Goal: Information Seeking & Learning: Find specific fact

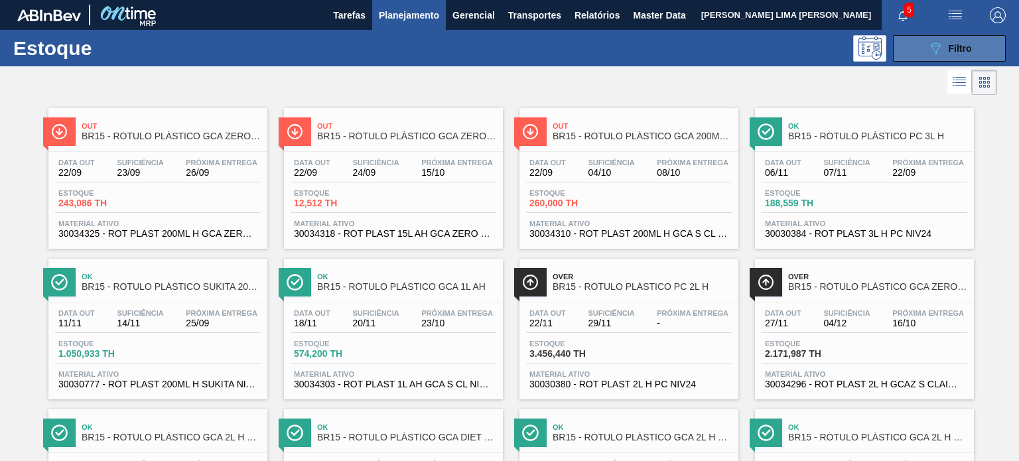
click at [942, 50] on div "089F7B8B-B2A5-4AFE-B5C0-19BA573D28AC Filtro" at bounding box center [950, 48] width 44 height 16
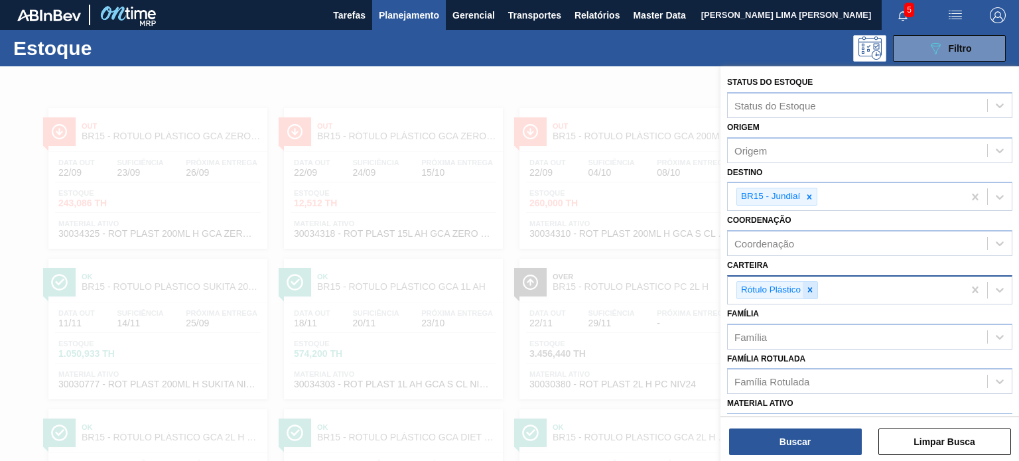
click at [814, 288] on icon at bounding box center [810, 289] width 9 height 9
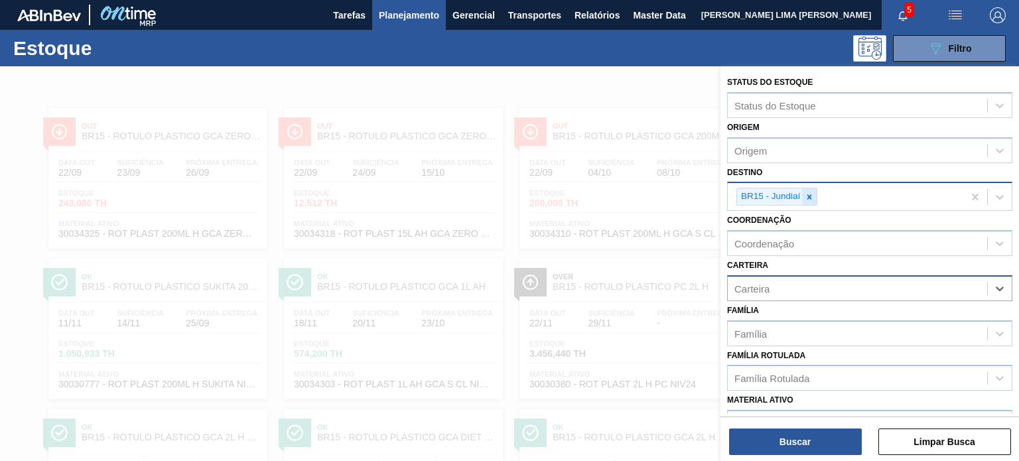
click at [809, 201] on div at bounding box center [809, 196] width 15 height 17
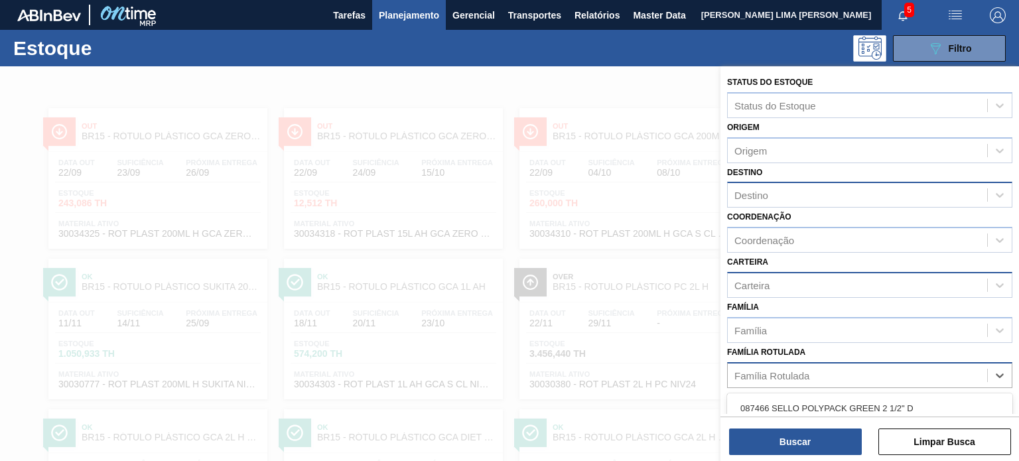
click at [824, 376] on div "Família Rotulada" at bounding box center [857, 375] width 259 height 19
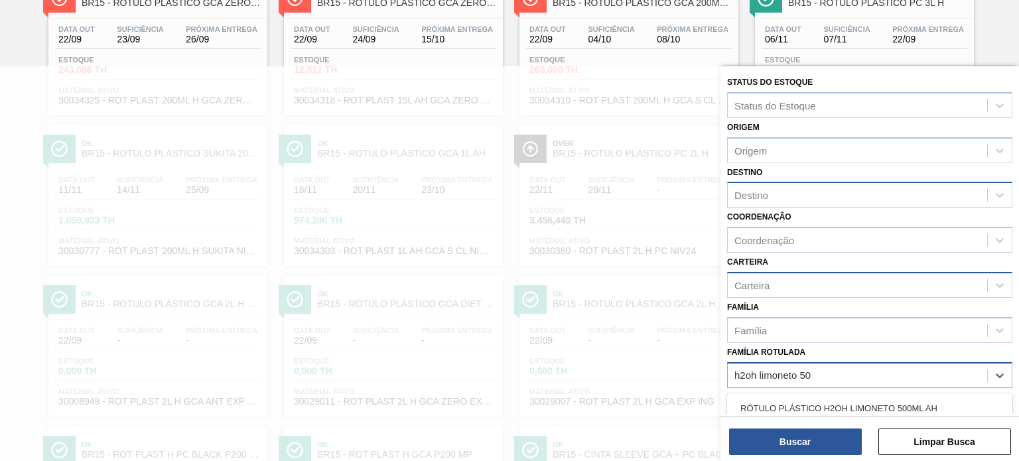
type Rotulada "h2oh limoneto 500"
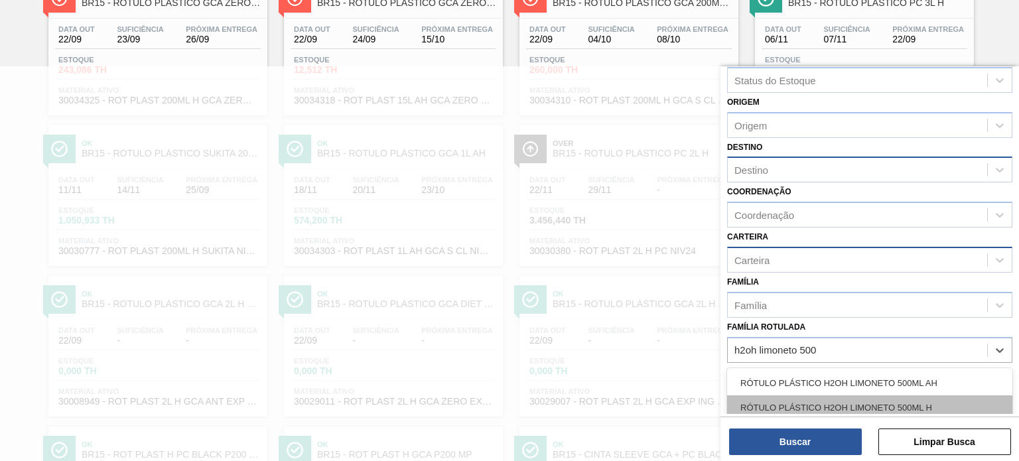
scroll to position [66, 0]
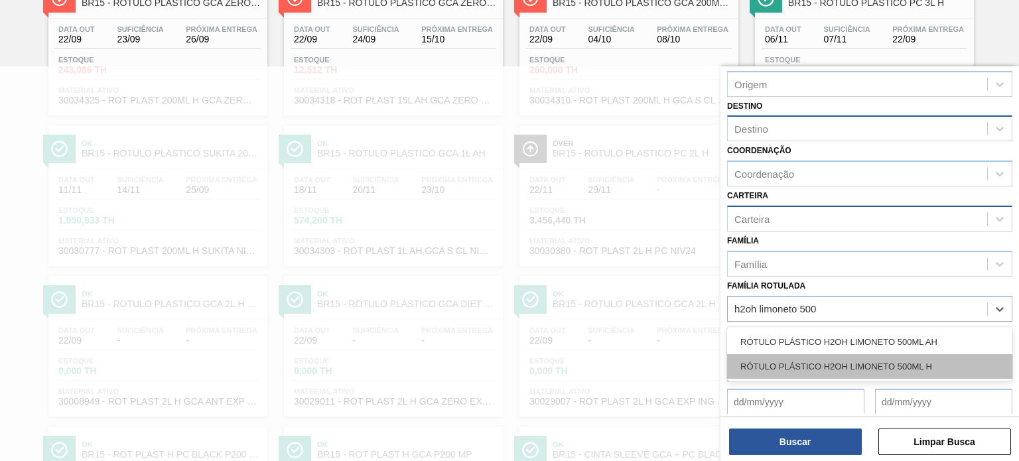
click at [843, 366] on div "RÓTULO PLÁSTICO H2OH LIMONETO 500ML H" at bounding box center [869, 366] width 285 height 25
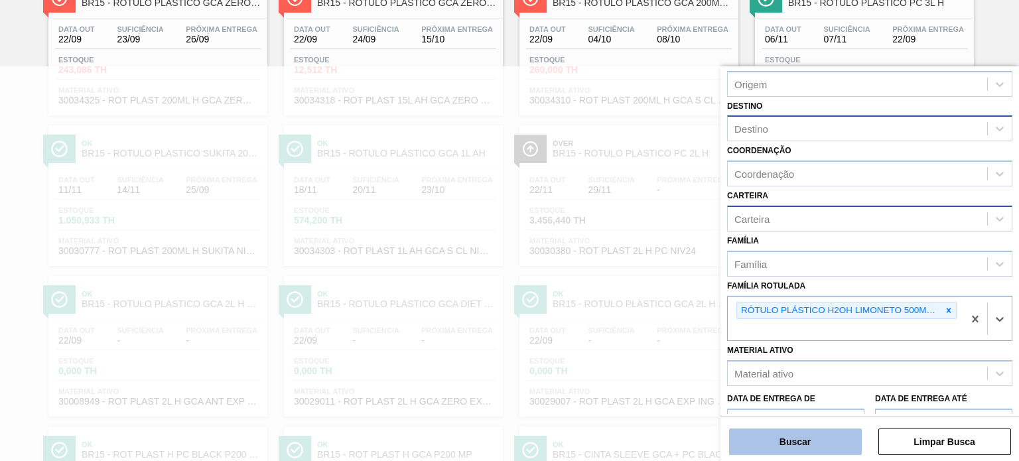
click at [821, 443] on button "Buscar" at bounding box center [795, 442] width 133 height 27
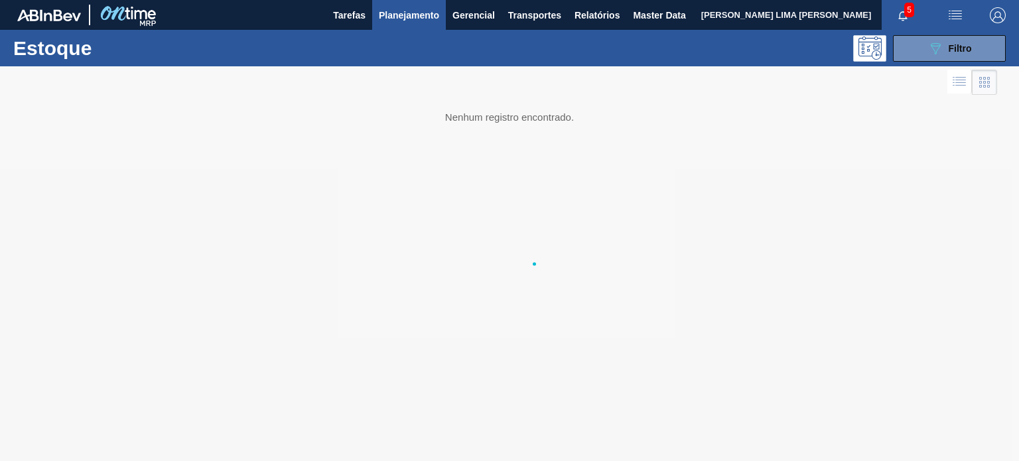
scroll to position [0, 0]
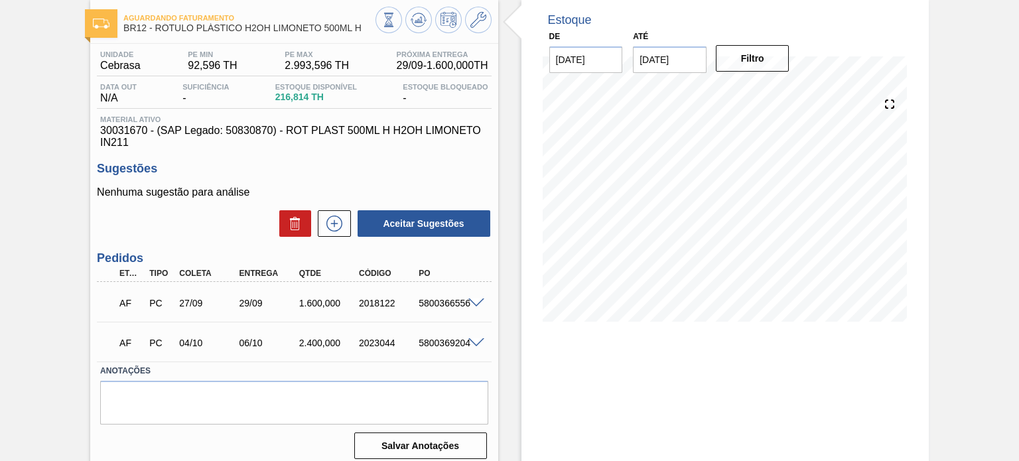
scroll to position [42, 0]
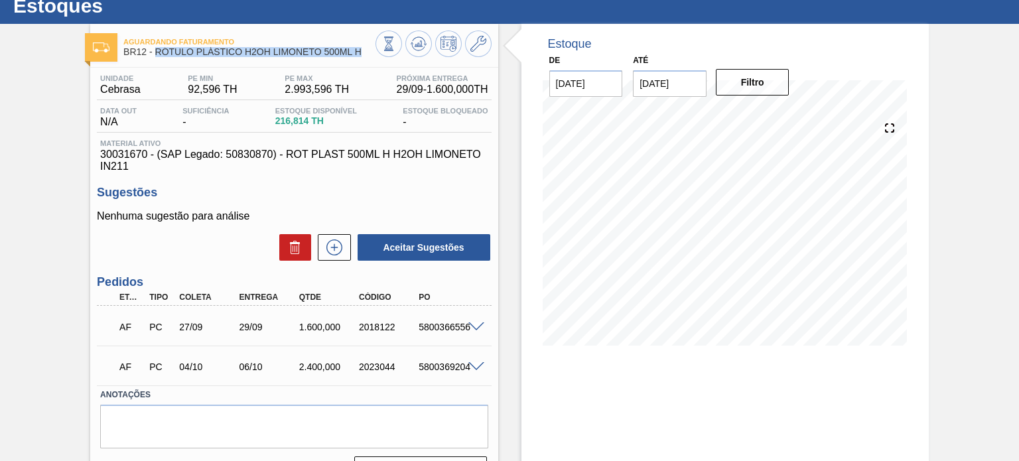
drag, startPoint x: 364, startPoint y: 54, endPoint x: 155, endPoint y: 53, distance: 209.1
click at [155, 53] on span "BR12 - RÓTULO PLÁSTICO H2OH LIMONETO 500ML H" at bounding box center [249, 52] width 252 height 10
copy span "RÓTULO PLÁSTICO H2OH LIMONETO 500ML H"
click at [375, 331] on div "2018122" at bounding box center [389, 327] width 66 height 11
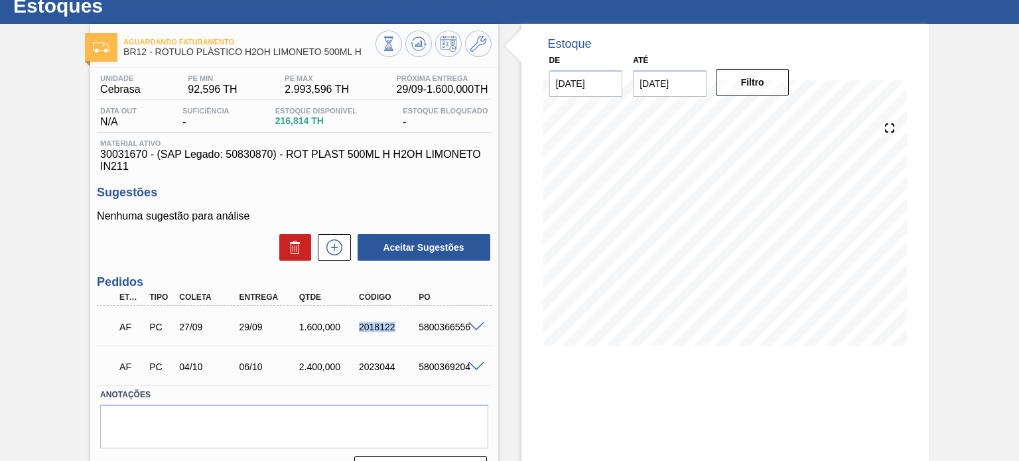
copy div "2018122"
click at [486, 321] on div at bounding box center [478, 326] width 27 height 10
click at [476, 323] on span at bounding box center [477, 328] width 16 height 10
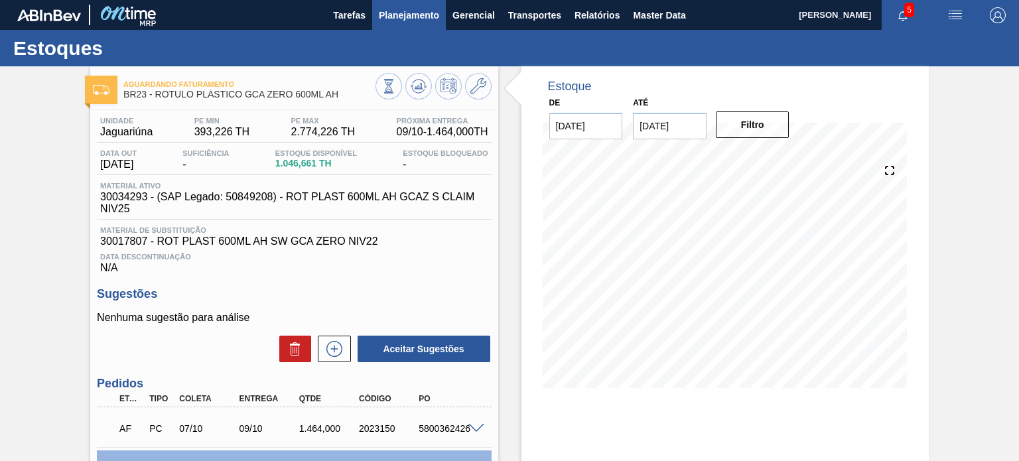
click at [394, 23] on button "Planejamento" at bounding box center [409, 15] width 74 height 30
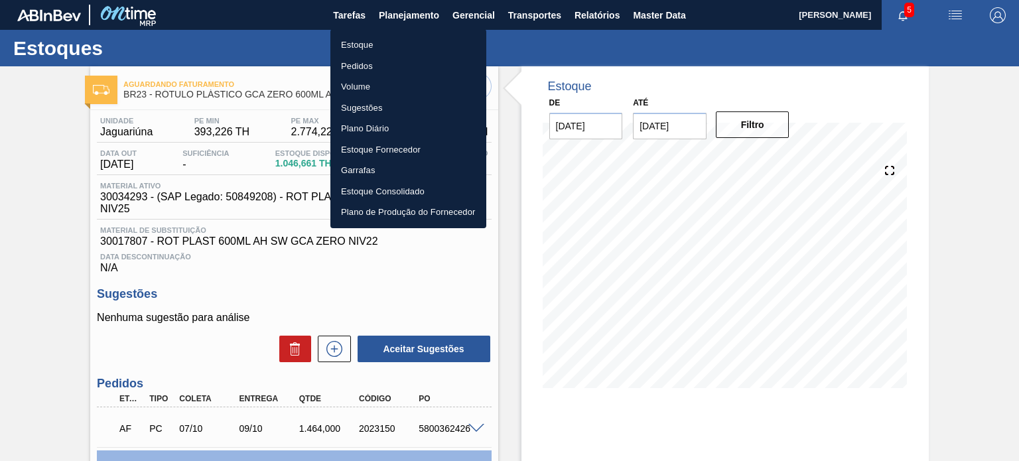
click at [374, 73] on li "Pedidos" at bounding box center [409, 66] width 156 height 21
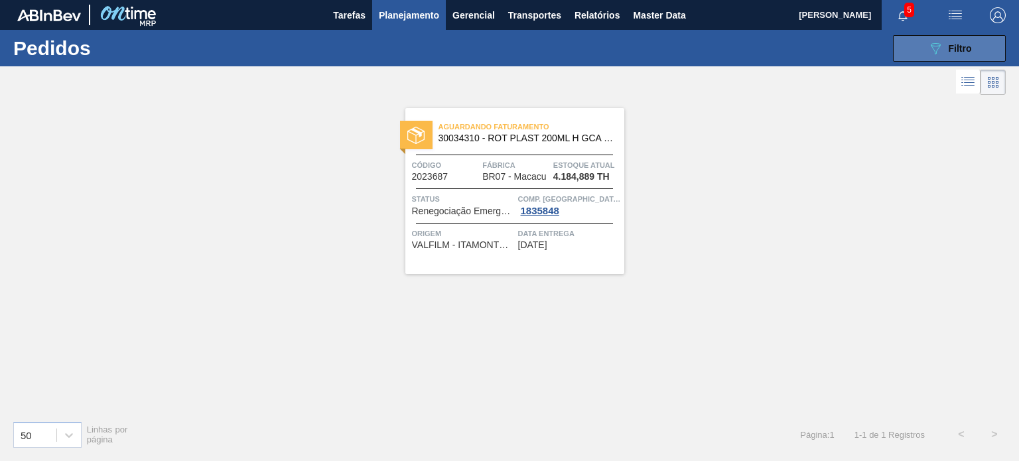
click at [959, 50] on span "Filtro" at bounding box center [960, 48] width 23 height 11
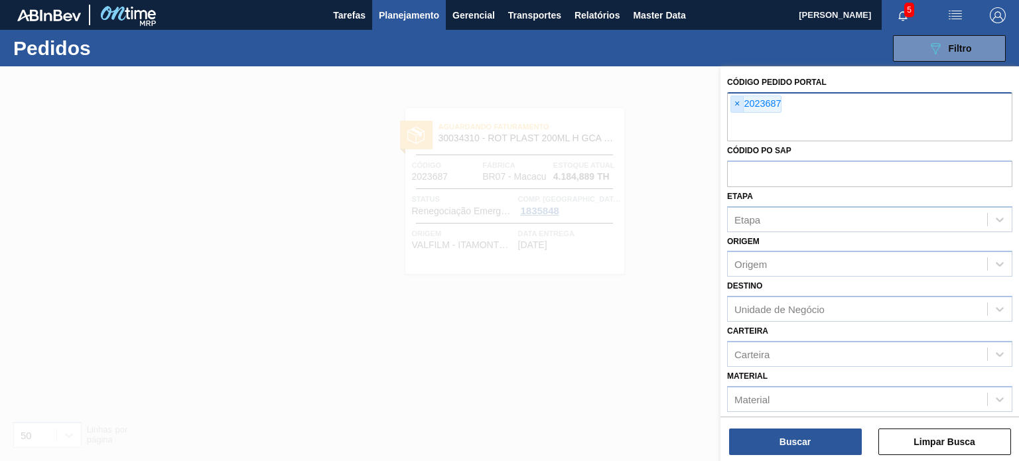
click at [734, 102] on span "×" at bounding box center [737, 104] width 13 height 16
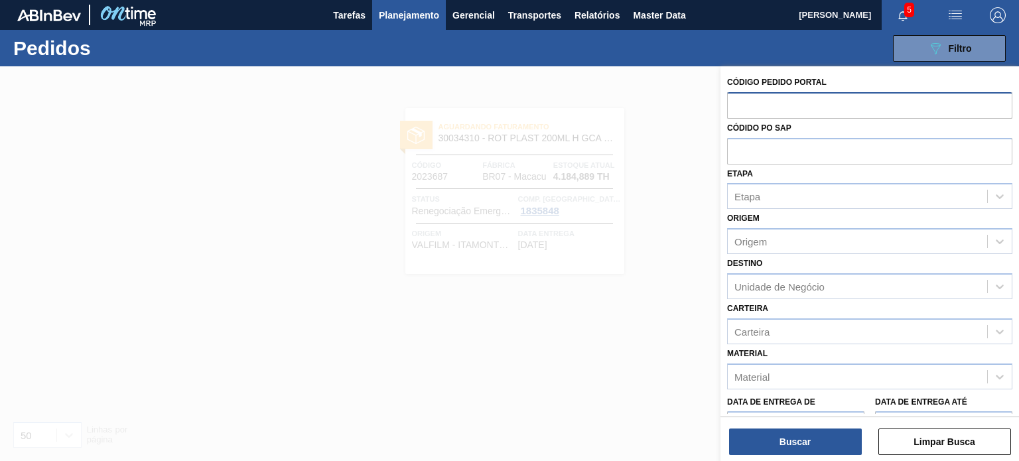
paste input "2031606"
type input "2031606"
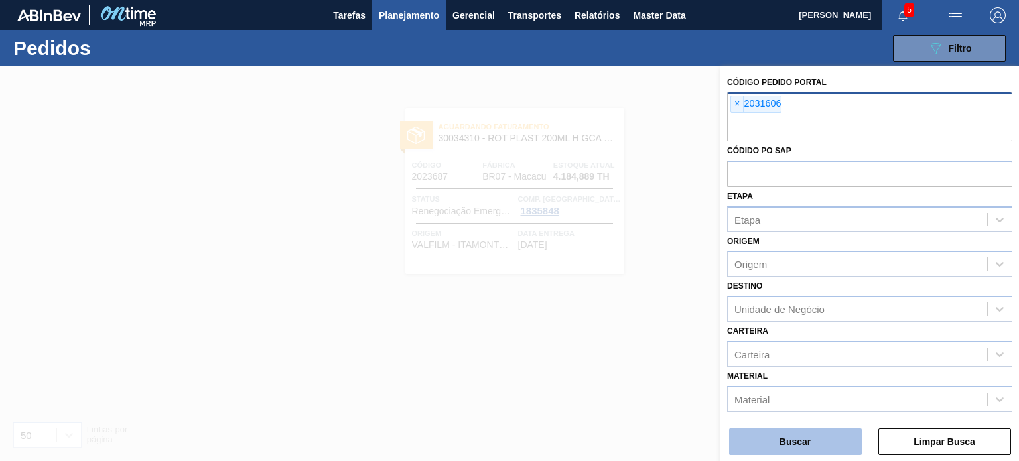
click at [744, 439] on button "Buscar" at bounding box center [795, 442] width 133 height 27
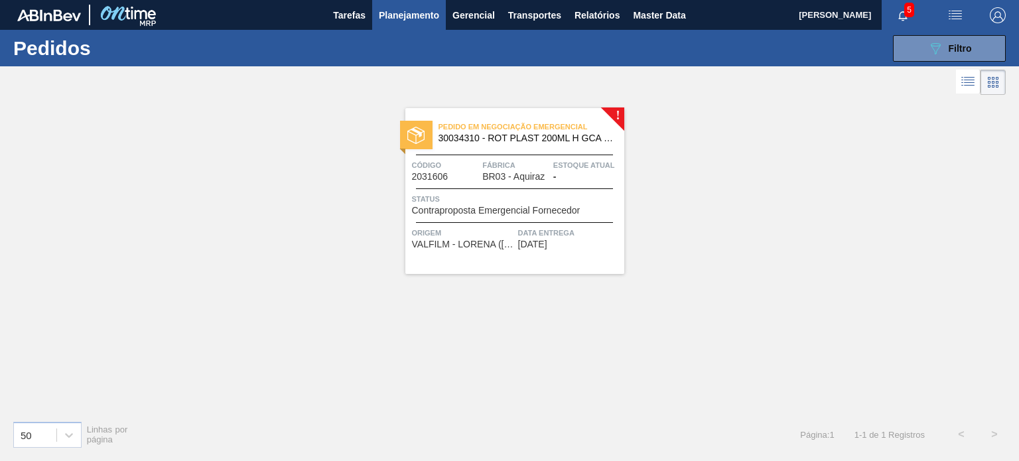
click at [543, 169] on span "Fábrica" at bounding box center [516, 165] width 68 height 13
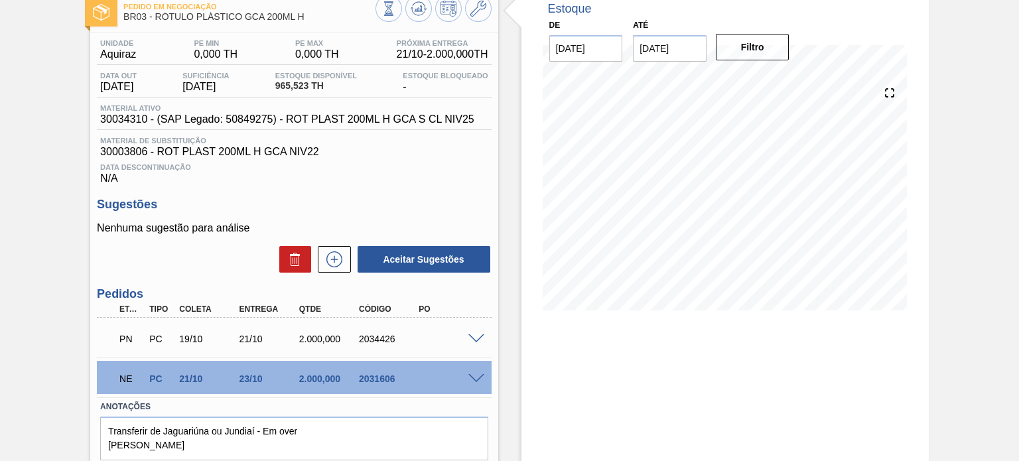
scroll to position [56, 0]
